Goal: Navigation & Orientation: Find specific page/section

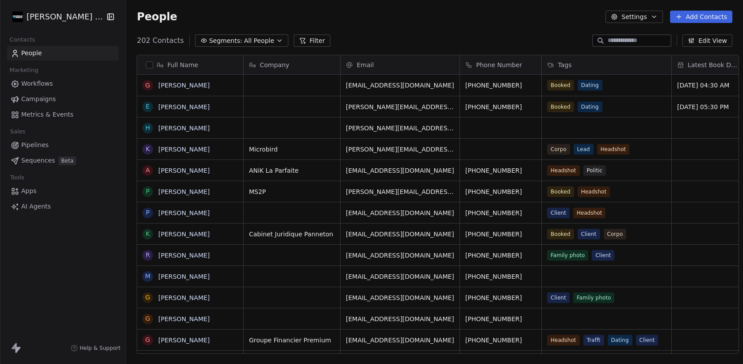
scroll to position [321, 624]
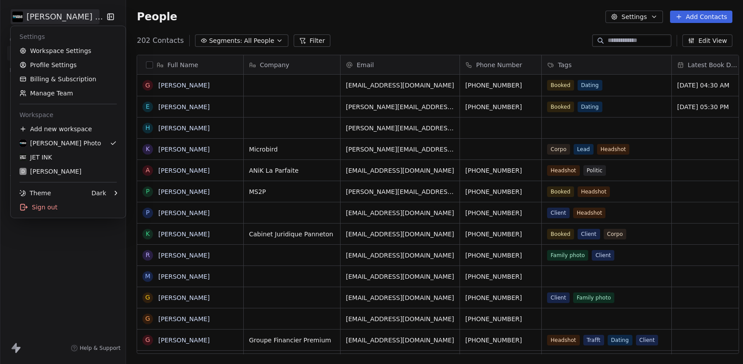
click at [55, 22] on html "[PERSON_NAME] Photo Contacts People Marketing Workflows Campaigns Metrics & Eve…" at bounding box center [371, 182] width 743 height 364
click at [44, 208] on div "Sign out" at bounding box center [68, 207] width 108 height 14
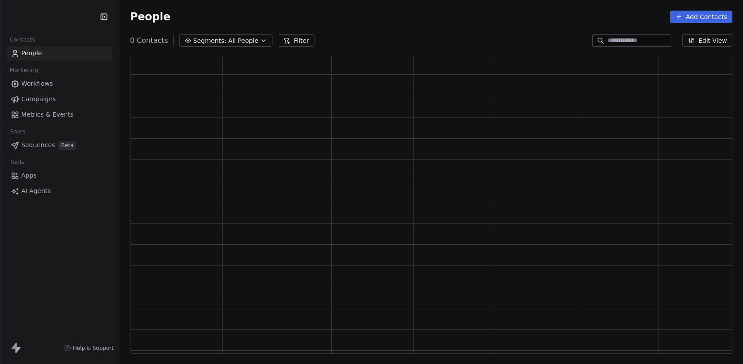
scroll to position [299, 602]
